Goal: Find specific page/section: Find specific page/section

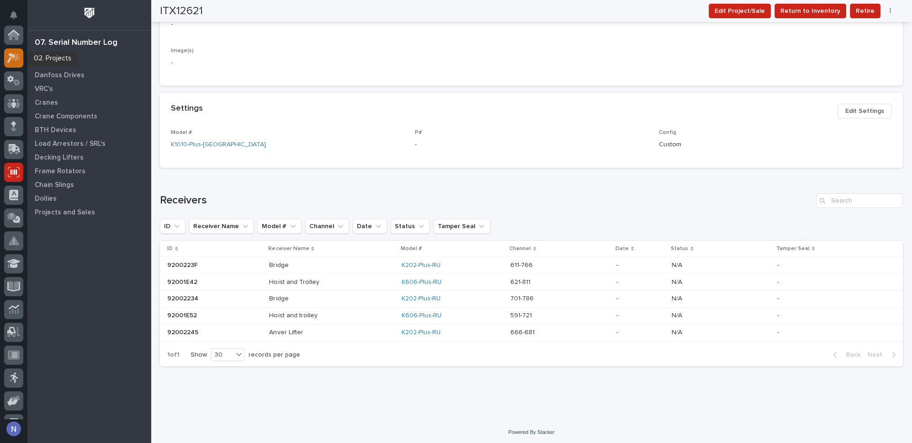
click at [13, 62] on icon at bounding box center [13, 58] width 13 height 11
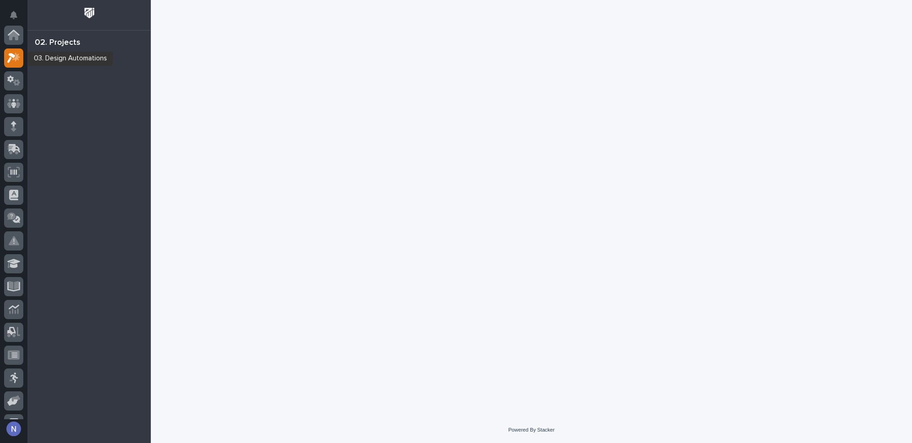
scroll to position [22, 0]
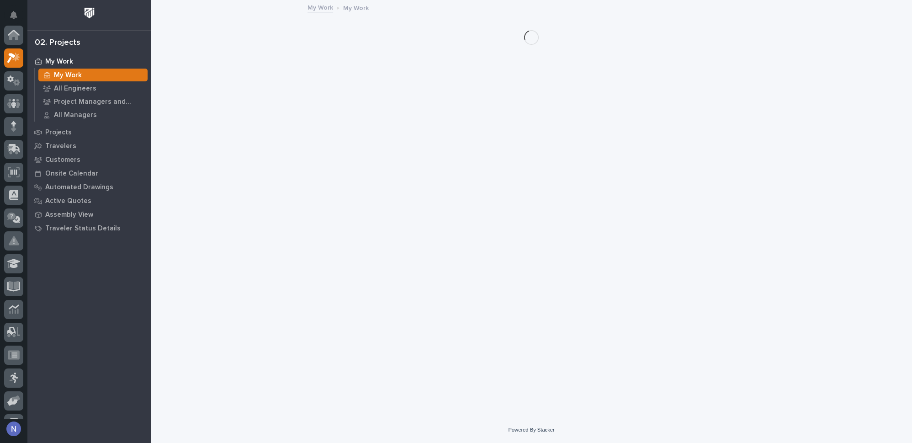
scroll to position [22, 0]
click at [60, 134] on p "Projects" at bounding box center [58, 132] width 27 height 8
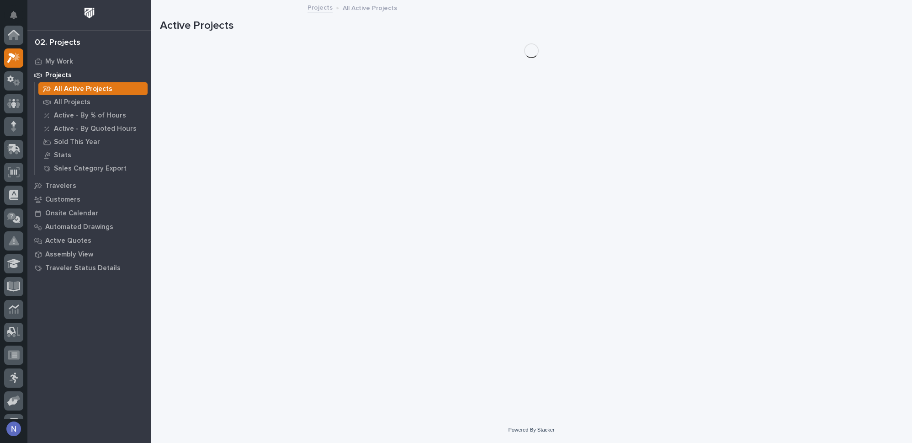
scroll to position [22, 0]
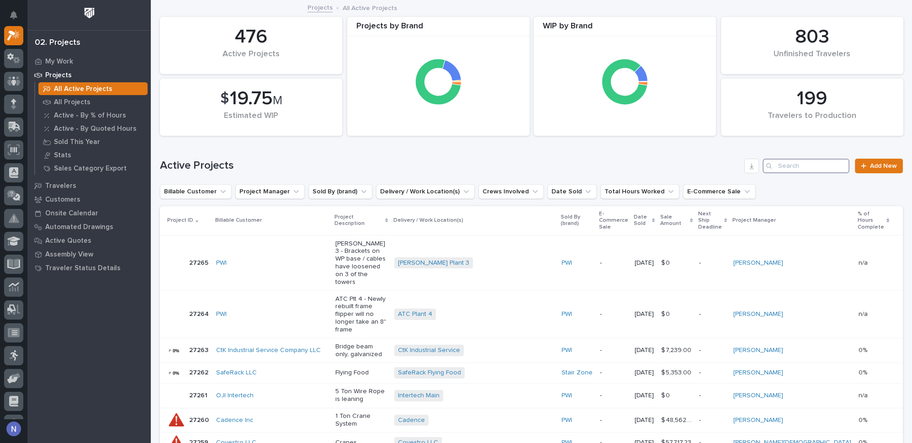
click at [788, 162] on input "Search" at bounding box center [806, 166] width 87 height 15
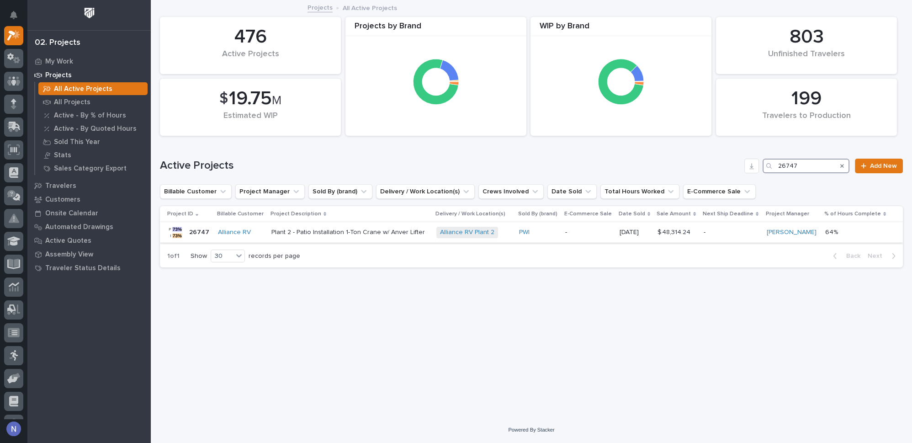
type input "26747"
click at [432, 238] on td "Plant 2 - Patio Installation 1-Ton Crane w/ Anver Lifter" at bounding box center [350, 232] width 165 height 21
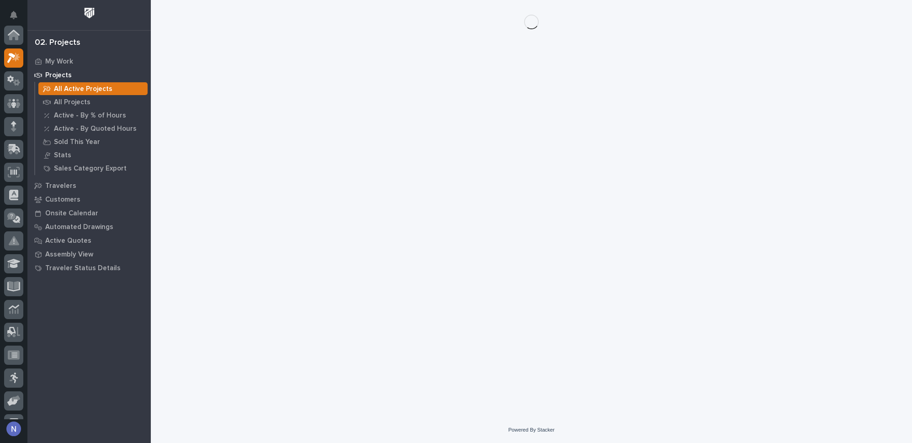
scroll to position [22, 0]
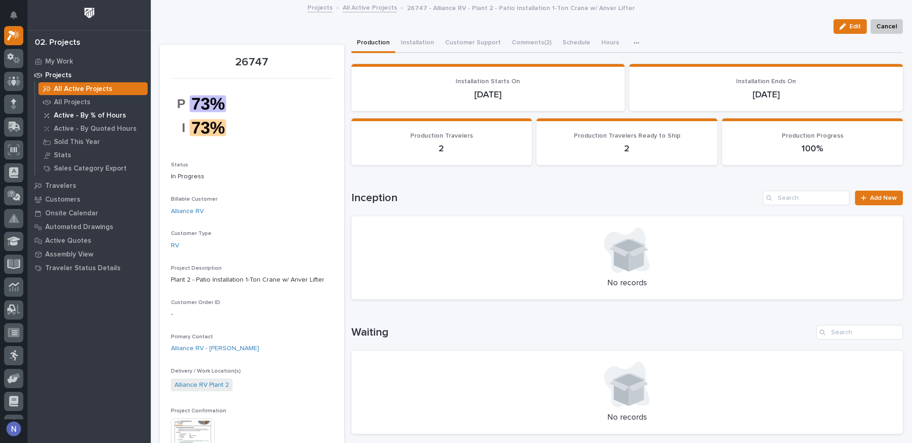
click at [42, 115] on div "Active - By % of Hours" at bounding box center [92, 115] width 109 height 13
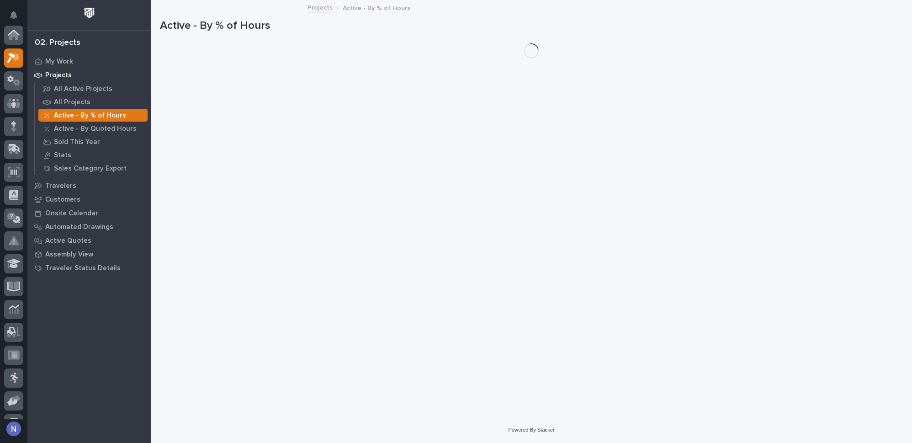
scroll to position [22, 0]
